Goal: Communication & Community: Answer question/provide support

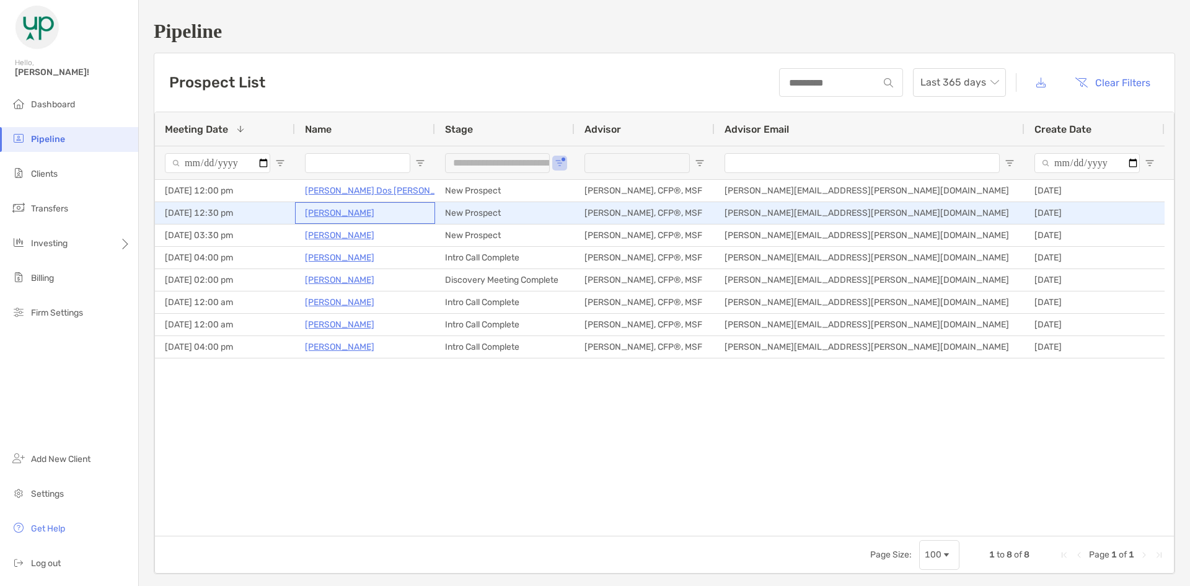
click at [360, 216] on p "[PERSON_NAME]" at bounding box center [339, 212] width 69 height 15
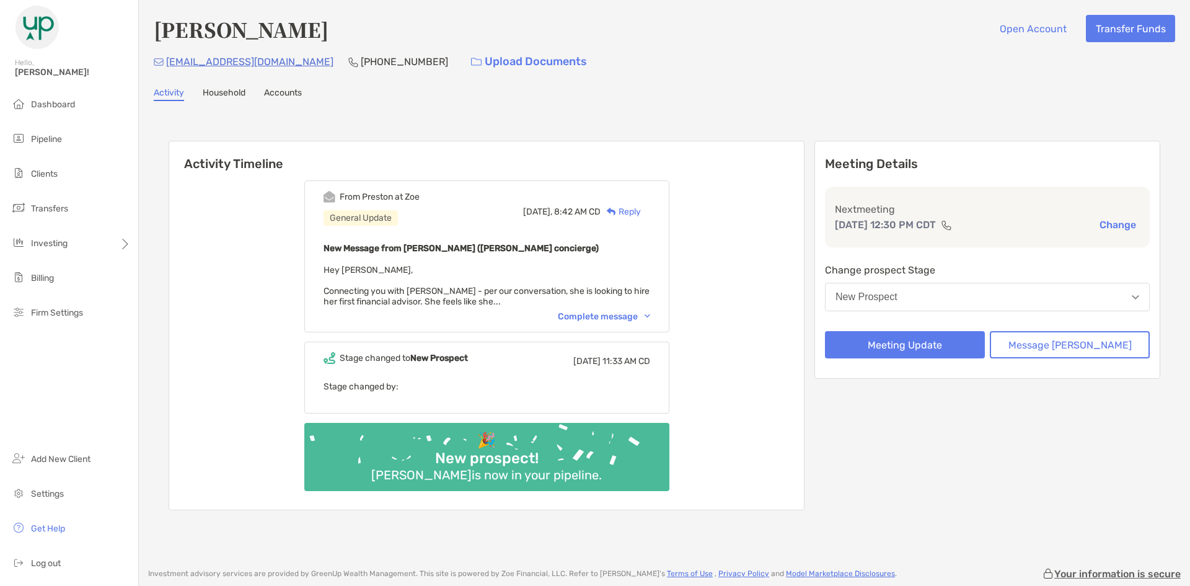
click at [611, 317] on div "Complete message" at bounding box center [604, 316] width 92 height 11
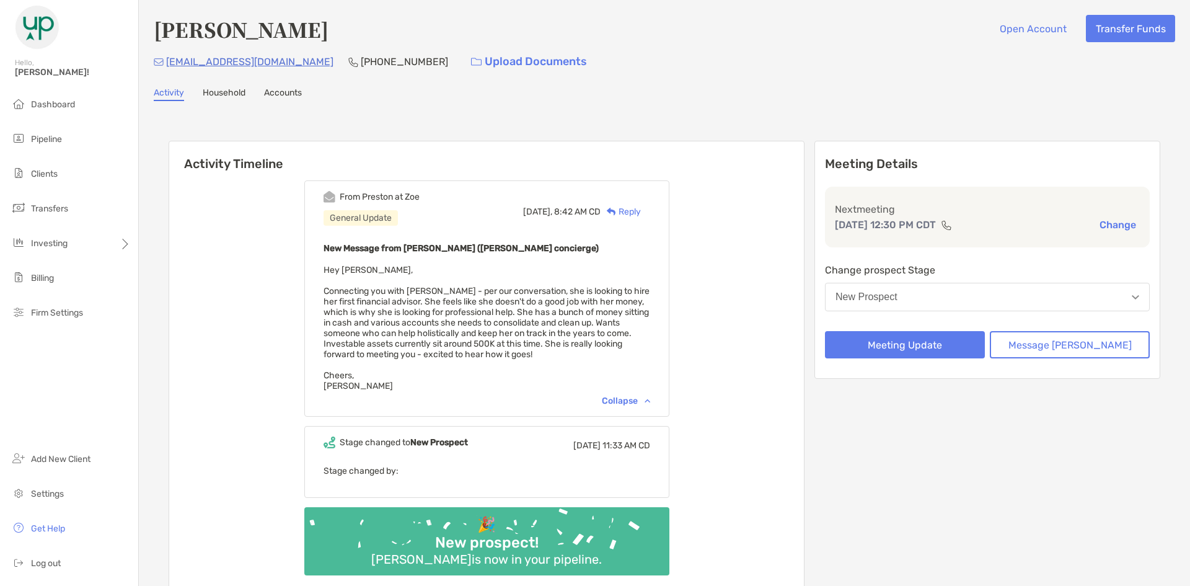
drag, startPoint x: 361, startPoint y: 302, endPoint x: 483, endPoint y: 371, distance: 140.5
click at [483, 371] on div "New Message from Preston Buhrmaster (Zoe concierge) Hey Tony, Connecting you wi…" at bounding box center [487, 315] width 327 height 151
click at [483, 372] on div "New Message from Preston Buhrmaster (Zoe concierge) Hey Tony, Connecting you wi…" at bounding box center [487, 315] width 327 height 151
